Goal: Complete application form

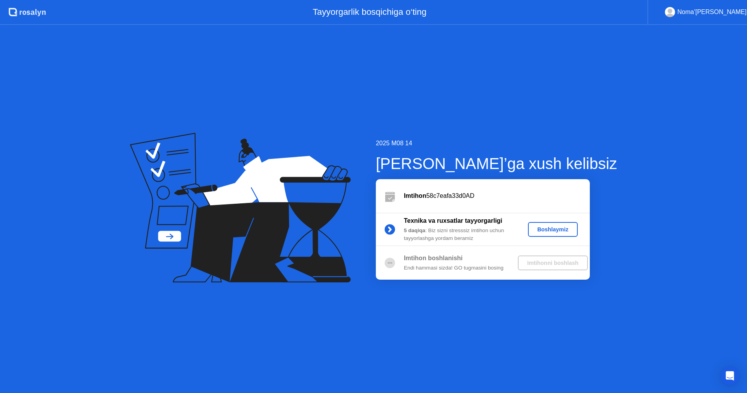
click at [550, 229] on div "Boshlaymiz" at bounding box center [553, 229] width 44 height 6
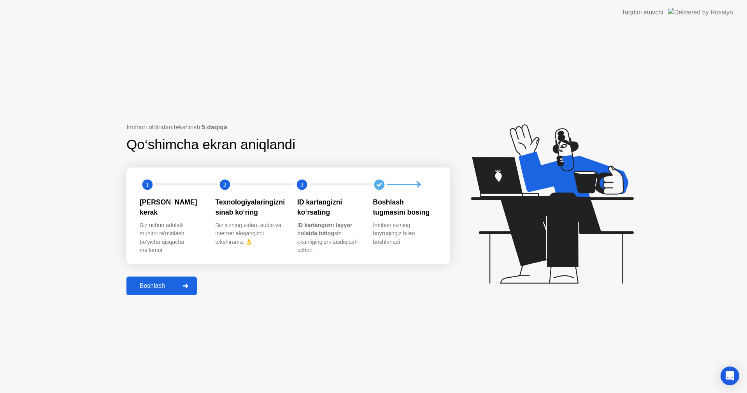
click at [159, 288] on div "Boshlash" at bounding box center [152, 285] width 47 height 7
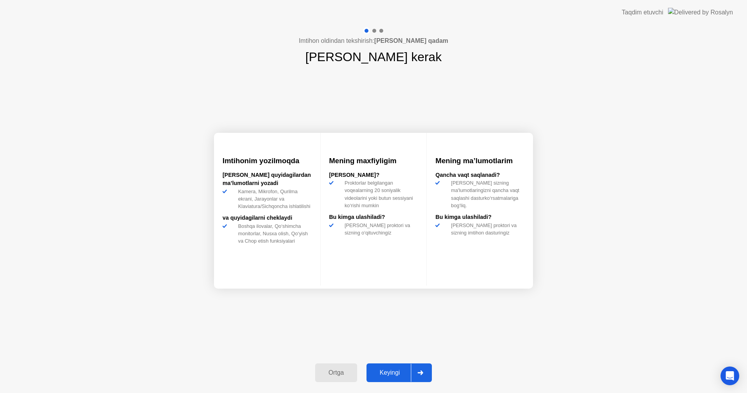
click at [397, 373] on div "Keyingi" at bounding box center [390, 372] width 42 height 7
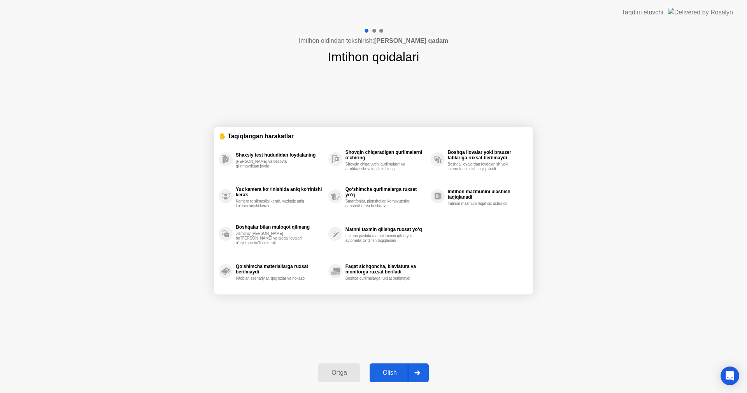
click at [404, 369] on div "Olish" at bounding box center [390, 372] width 36 height 7
select select "**********"
select select "*******"
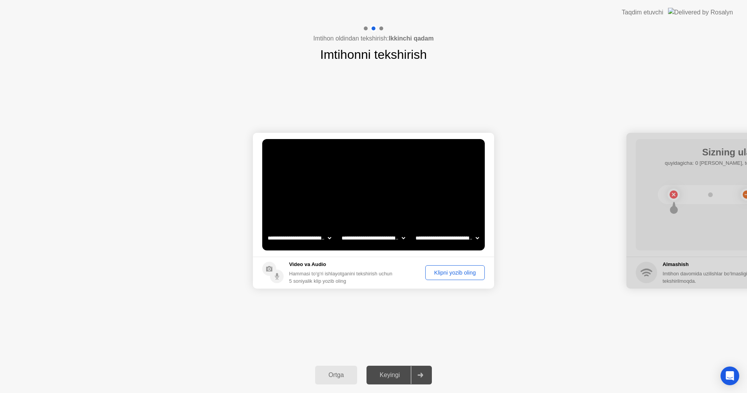
click at [393, 236] on select "**********" at bounding box center [373, 238] width 67 height 16
click at [395, 377] on div "Keyingi" at bounding box center [390, 374] width 42 height 7
click at [442, 274] on div "Klipni yozib oling" at bounding box center [455, 272] width 54 height 6
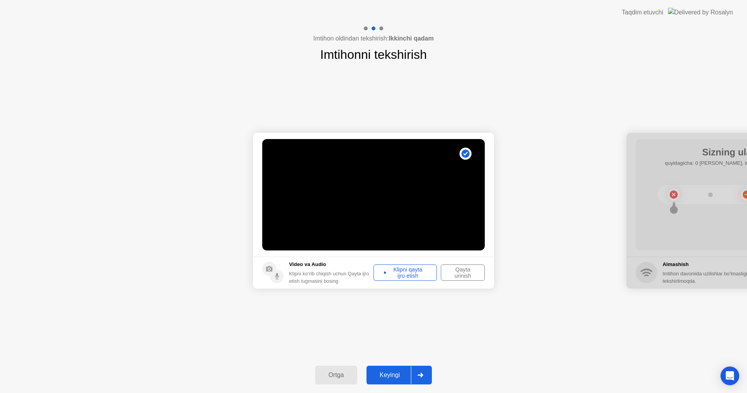
click at [412, 372] on div at bounding box center [420, 375] width 19 height 18
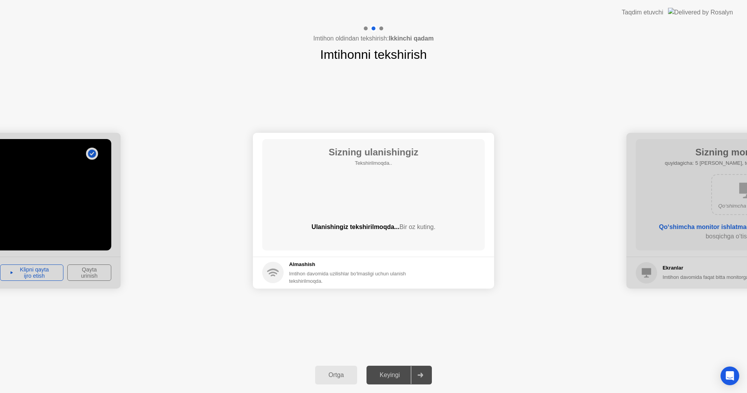
click at [396, 181] on div "Sizning ulanishingiz Tekshirilmoqda.. Ulanishingiz tekshirilmoqda... Bir oz kut…" at bounding box center [373, 194] width 223 height 111
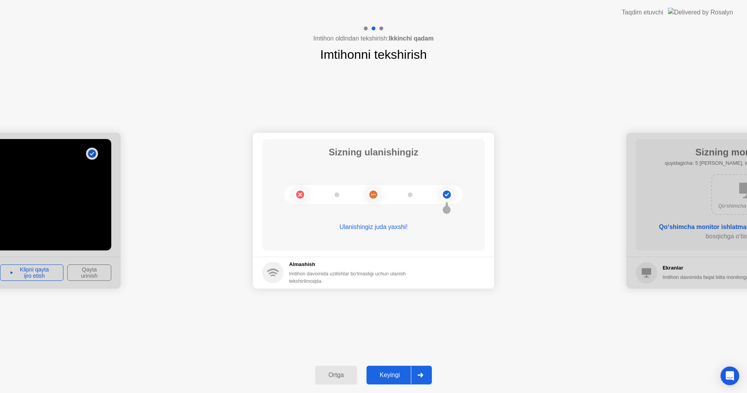
click at [398, 378] on div "Keyingi" at bounding box center [390, 374] width 42 height 7
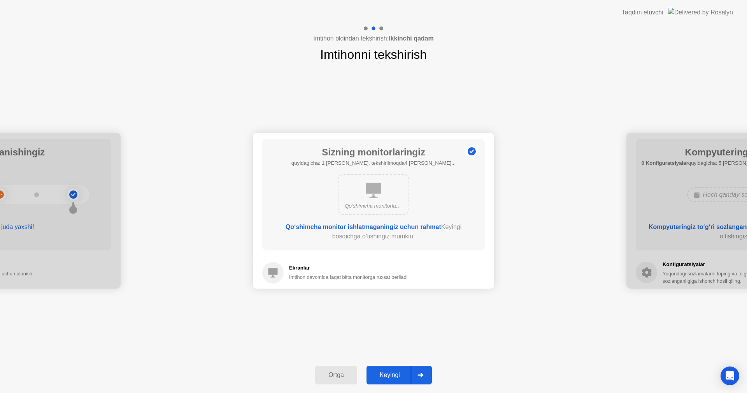
click at [395, 372] on div "Keyingi" at bounding box center [390, 374] width 42 height 7
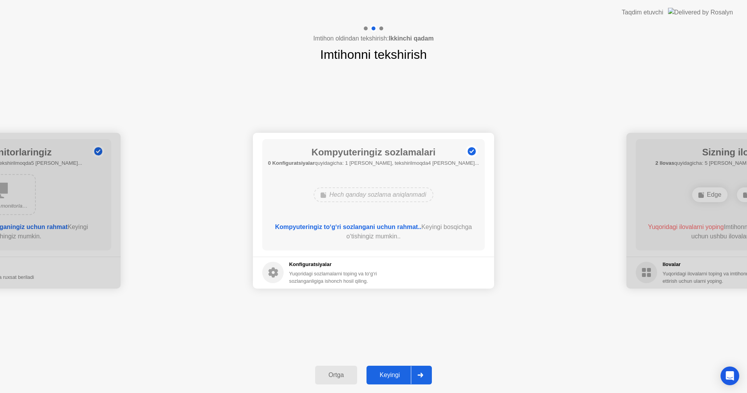
click at [395, 372] on div "Keyingi" at bounding box center [390, 374] width 42 height 7
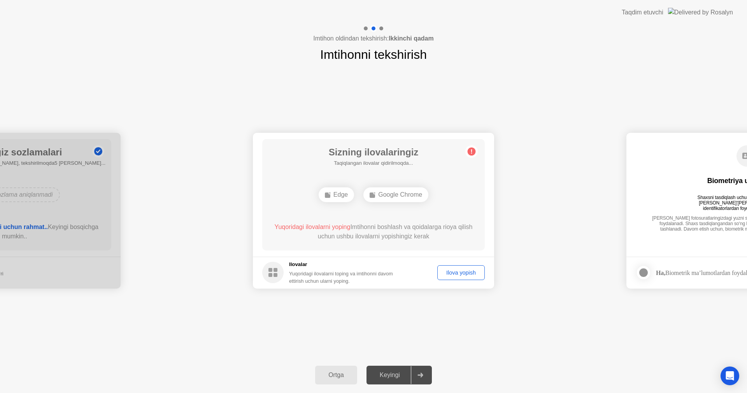
click at [395, 372] on div "Keyingi" at bounding box center [390, 374] width 42 height 7
click at [460, 270] on div "Ilova yopish" at bounding box center [461, 272] width 42 height 6
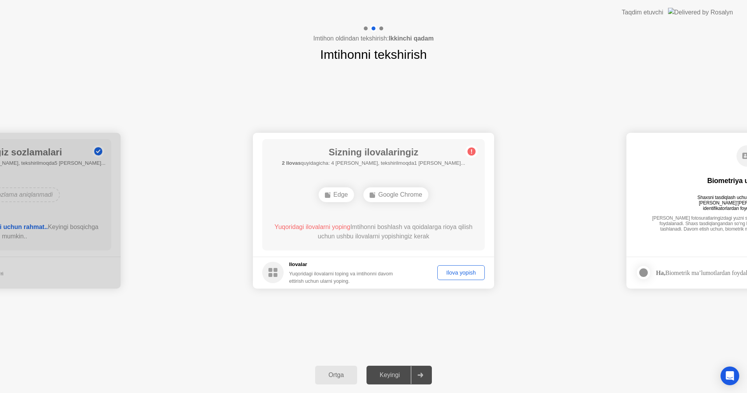
click at [400, 373] on div "Keyingi" at bounding box center [390, 374] width 42 height 7
click at [458, 274] on div "Ilova yopish" at bounding box center [461, 272] width 42 height 6
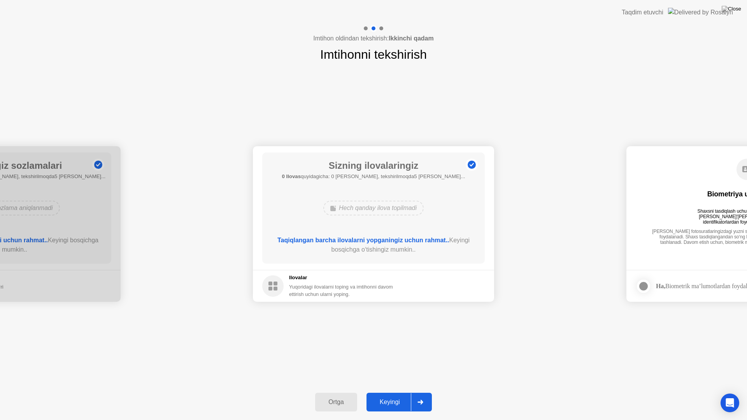
click at [402, 392] on div "Ortga Keyingi" at bounding box center [373, 402] width 747 height 36
click at [400, 392] on div "Keyingi" at bounding box center [390, 402] width 42 height 7
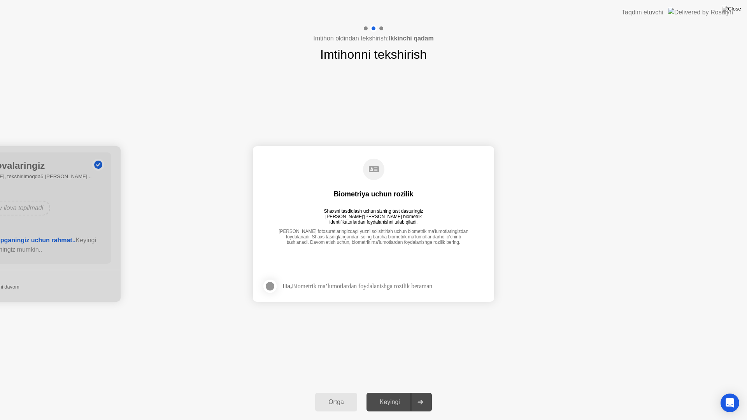
click at [288, 285] on strong "Ha," at bounding box center [286, 286] width 9 height 7
click at [277, 286] on label at bounding box center [272, 287] width 20 height 16
click at [391, 392] on div "Keyingi" at bounding box center [390, 402] width 42 height 7
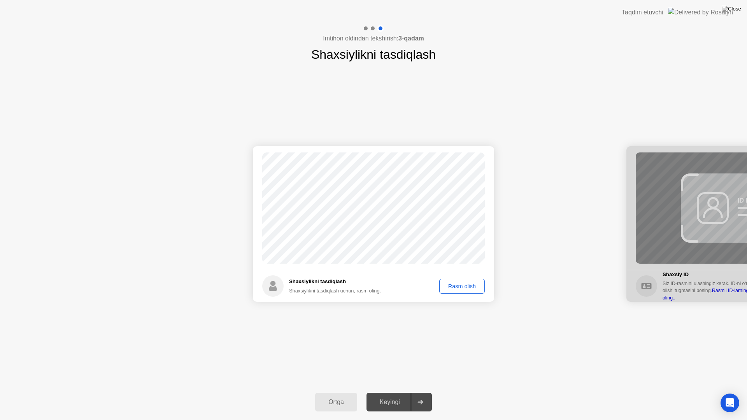
click at [458, 283] on div "Rasm olish" at bounding box center [462, 286] width 40 height 6
click at [395, 392] on div "Keyingi" at bounding box center [390, 402] width 42 height 7
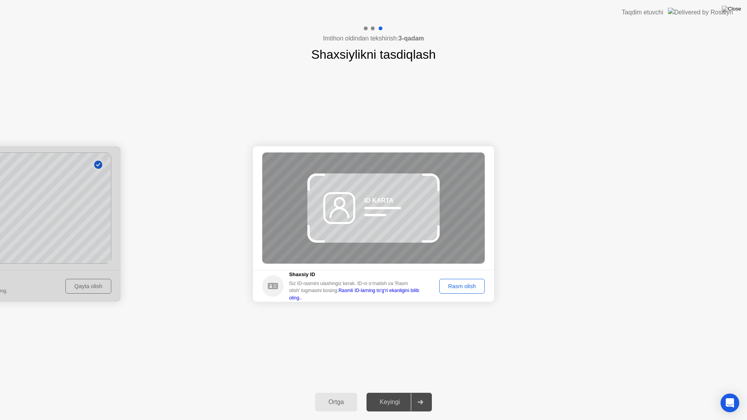
click at [461, 288] on div "Rasm olish" at bounding box center [462, 286] width 40 height 6
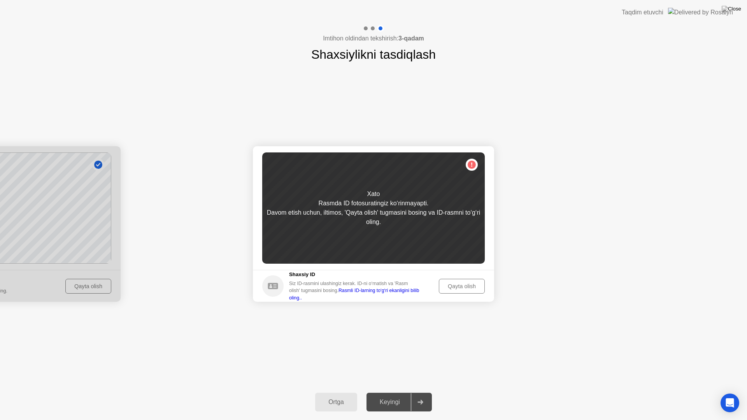
click at [466, 286] on div "Qayta olish" at bounding box center [462, 286] width 40 height 6
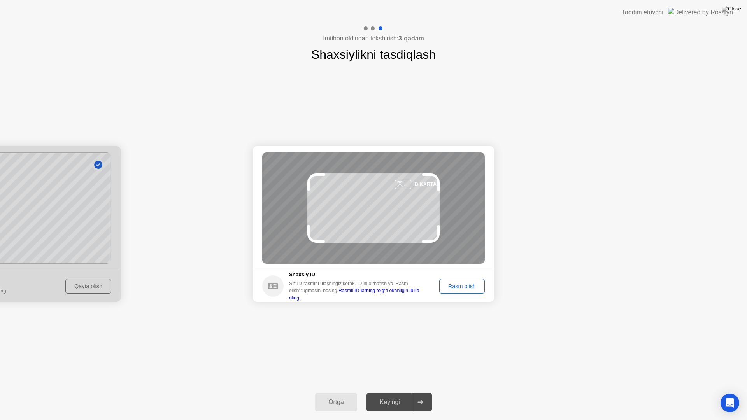
click at [458, 284] on div "Rasm olish" at bounding box center [462, 286] width 40 height 6
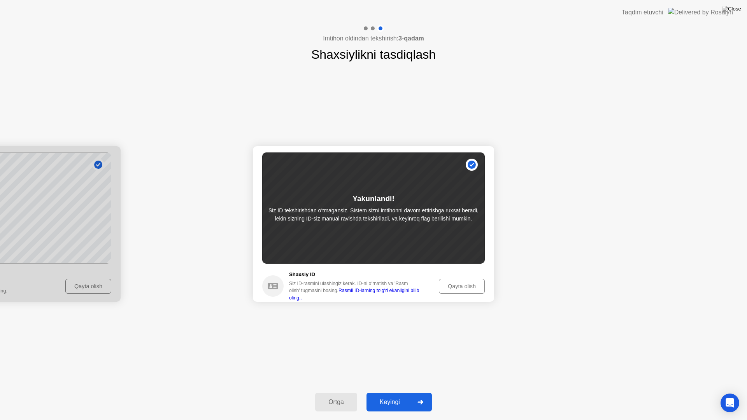
click at [402, 392] on div "Keyingi" at bounding box center [390, 402] width 42 height 7
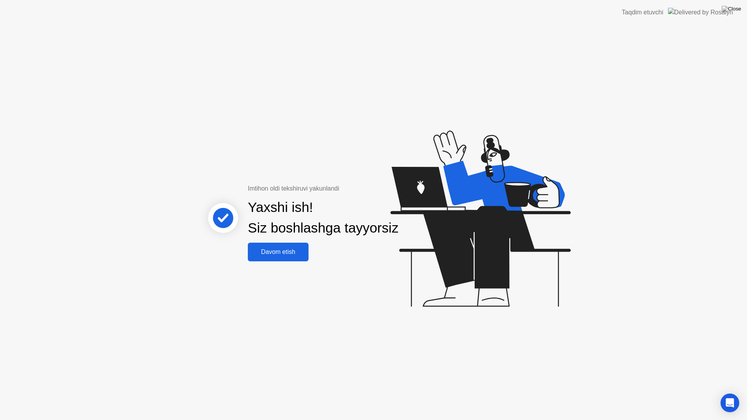
click at [302, 253] on div "Davom etish" at bounding box center [278, 252] width 56 height 7
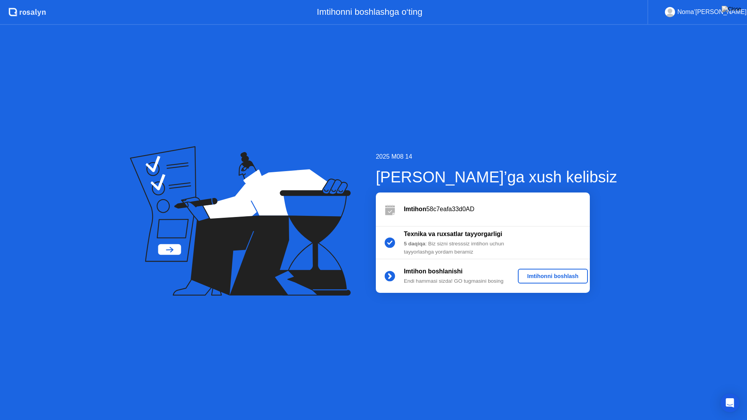
click at [584, 276] on div "Imtihonni boshlash" at bounding box center [553, 276] width 64 height 6
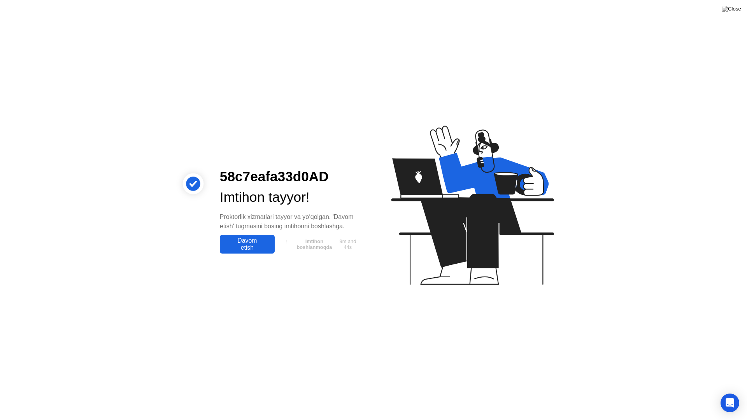
click at [258, 249] on div "Davom etish" at bounding box center [247, 244] width 50 height 14
